Goal: Information Seeking & Learning: Understand process/instructions

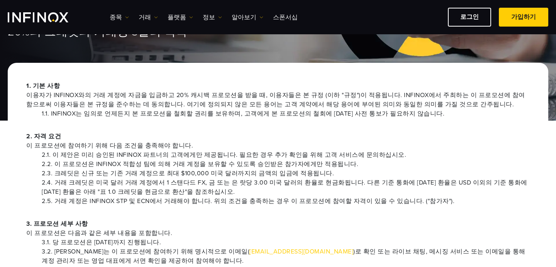
scroll to position [193, 0]
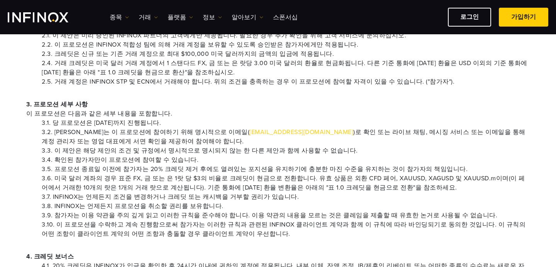
drag, startPoint x: 157, startPoint y: 124, endPoint x: 162, endPoint y: 193, distance: 69.3
click at [162, 193] on ul "3.1. 당 프로모션은 [DATE]까지 진행됩니다. 3.2. 트레이더는 이 프로모션에 참여하기 위해 명시적으로 이메일( [EMAIL_ADDRE…" at bounding box center [277, 178] width 503 height 120
click at [162, 193] on li "3.7. INFINOX는 언제든지 조건을 변경하거나 크레딧 또는 캐시백을 거부할 권리가 있습니다." at bounding box center [286, 197] width 488 height 9
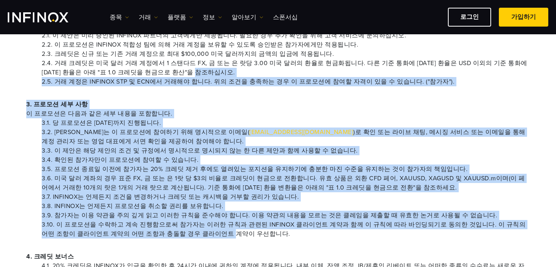
scroll to position [0, 0]
drag, startPoint x: 162, startPoint y: 235, endPoint x: 177, endPoint y: 65, distance: 170.1
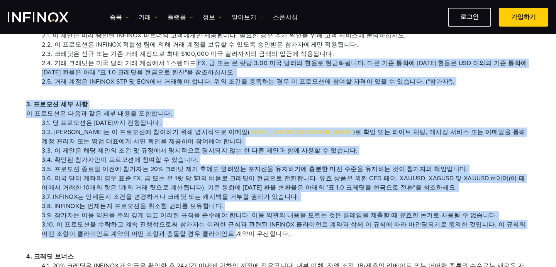
click at [177, 65] on li "2.4. 거래 크레딧은 미국 달러 거래 계정에서 1 스탠다드 FX, 금 또는 은 랏당 3.00 미국 달러의 환율로 현금화됩니다. 다른 기준 통…" at bounding box center [286, 68] width 488 height 19
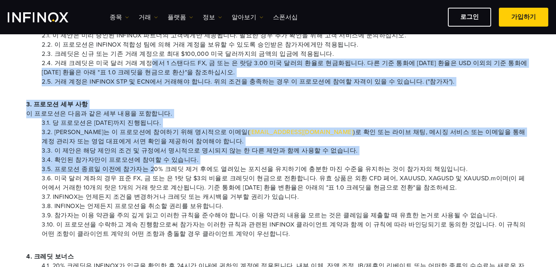
drag, startPoint x: 138, startPoint y: 59, endPoint x: 144, endPoint y: 169, distance: 109.8
click at [144, 169] on li "3.5. 프로모션 종료일 이전에 참가자는 20% 크레딧 제거 후에도 열려있는 포지션을 유지하기에 충분한 마진 수준을 유지하는 것이 참가자의 책…" at bounding box center [286, 169] width 488 height 9
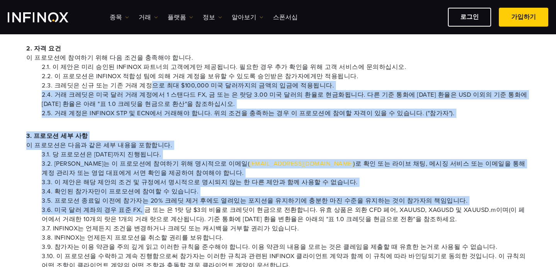
drag, startPoint x: 135, startPoint y: 207, endPoint x: 139, endPoint y: 81, distance: 126.7
click at [139, 81] on li "2.3. 크레딧은 신규 또는 기존 거래 계정으로 최대 $100,000 미국 달러까지의 금액의 입금에 적용됩니다." at bounding box center [286, 85] width 488 height 9
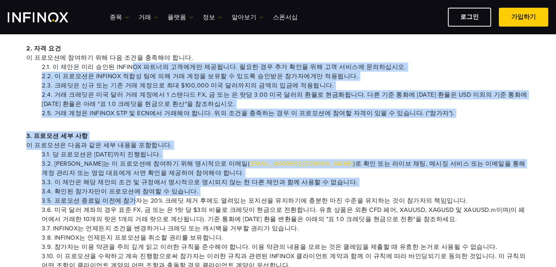
drag, startPoint x: 126, startPoint y: 71, endPoint x: 126, endPoint y: 201, distance: 129.7
click at [126, 201] on li "3.5. 프로모션 종료일 이전에 참가자는 20% 크레딧 제거 후에도 열려있는 포지션을 유지하기에 충분한 마진 수준을 유지하는 것이 참가자의 책…" at bounding box center [286, 200] width 488 height 9
